Goal: Information Seeking & Learning: Learn about a topic

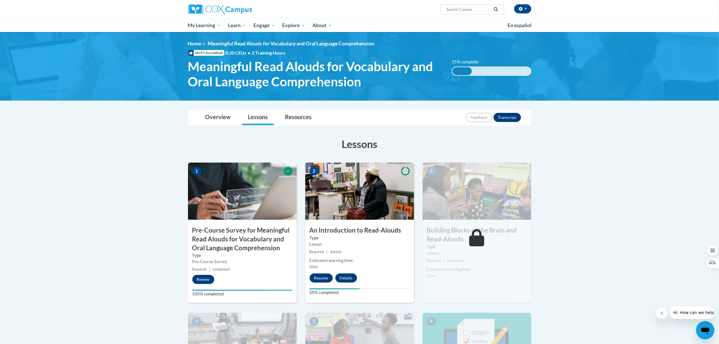
click at [333, 255] on small "Required | started" at bounding box center [359, 252] width 109 height 6
click at [325, 281] on button "Resume" at bounding box center [320, 278] width 23 height 9
